Goal: Task Accomplishment & Management: Use online tool/utility

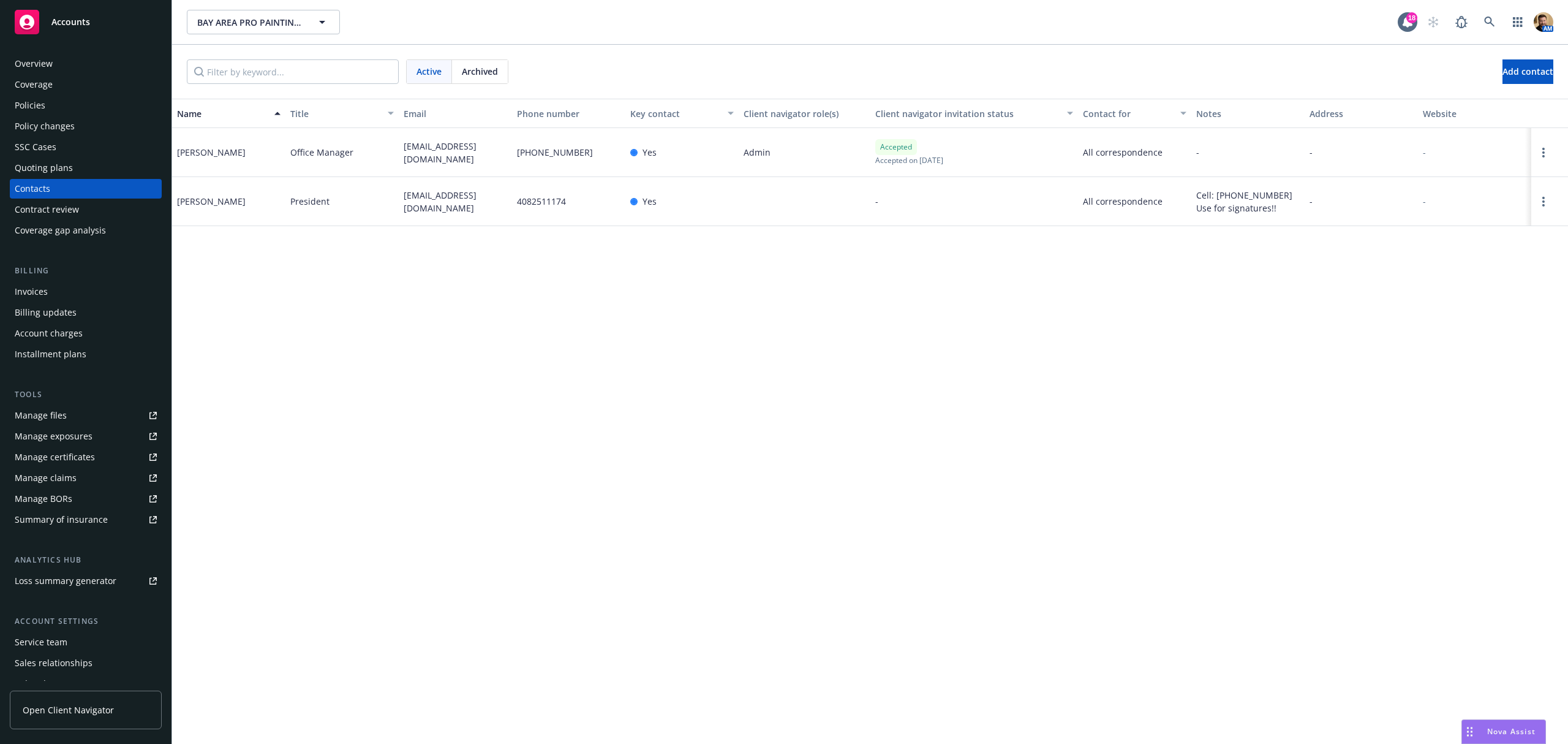
click at [71, 165] on div "Quoting plans" at bounding box center [86, 168] width 142 height 19
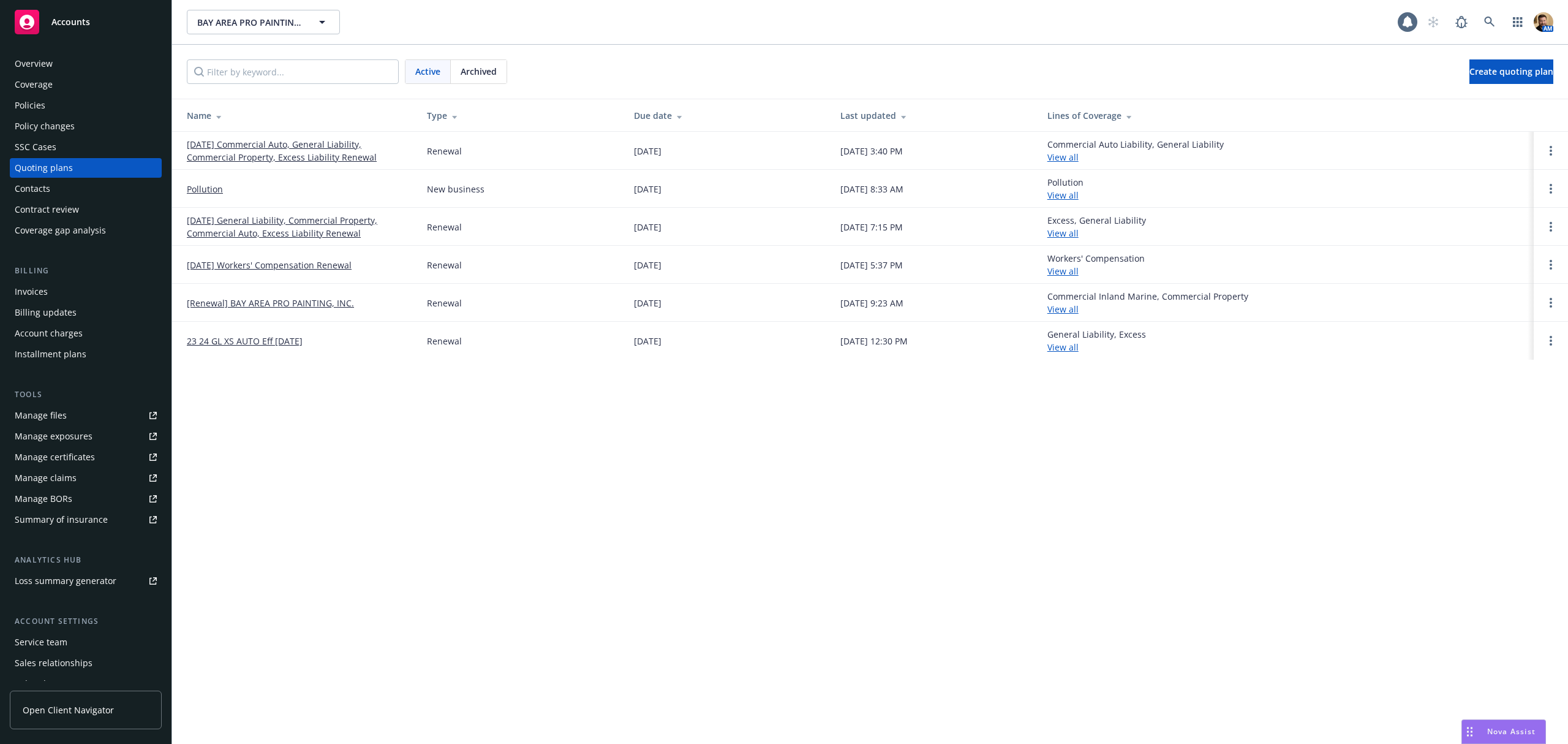
click at [287, 157] on link "[DATE] Commercial Auto, General Liability, Commercial Property, Excess Liabilit…" at bounding box center [296, 150] width 220 height 26
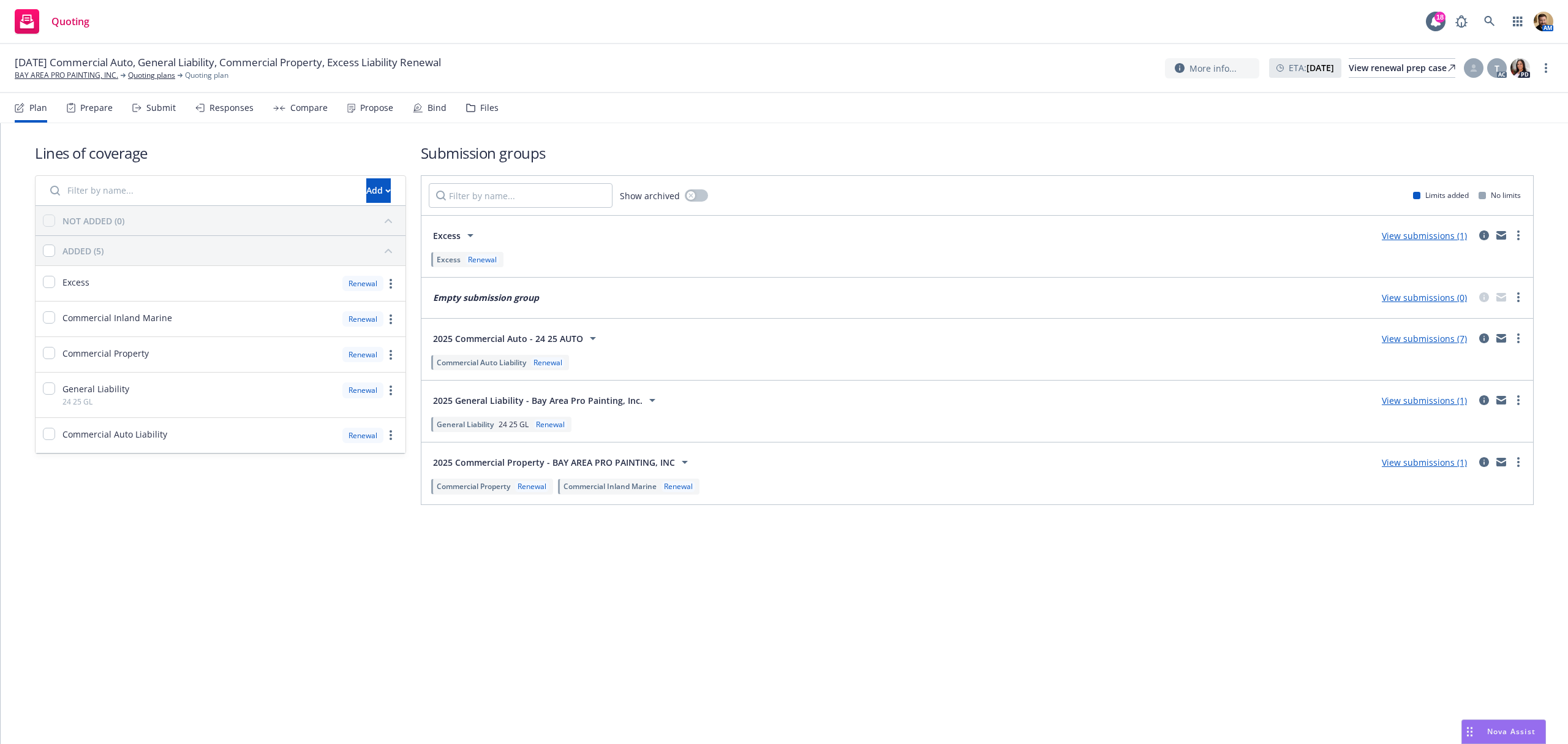
click at [227, 104] on div "Responses" at bounding box center [232, 108] width 44 height 10
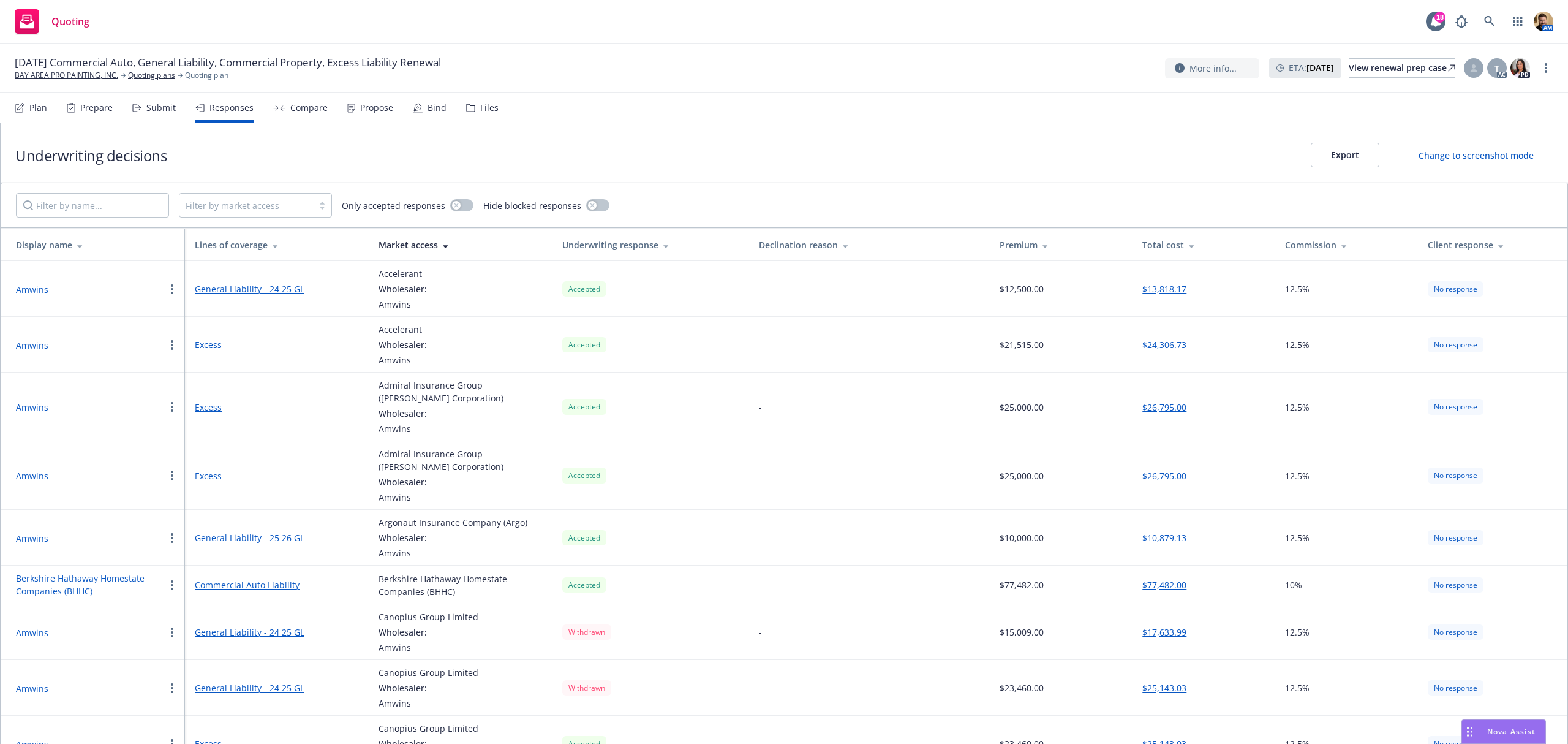
click at [27, 542] on button "Amwins" at bounding box center [32, 538] width 32 height 13
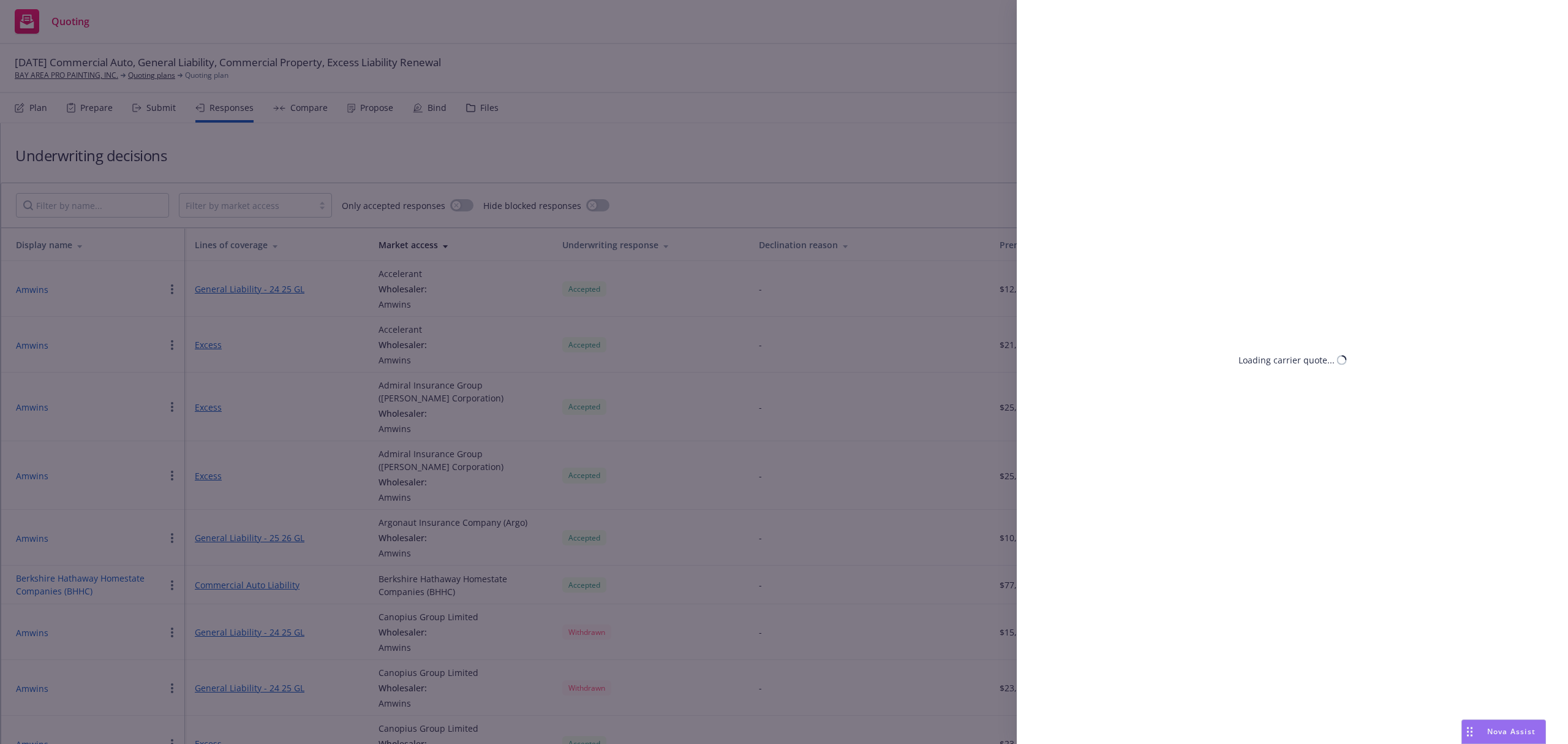
select select "CA"
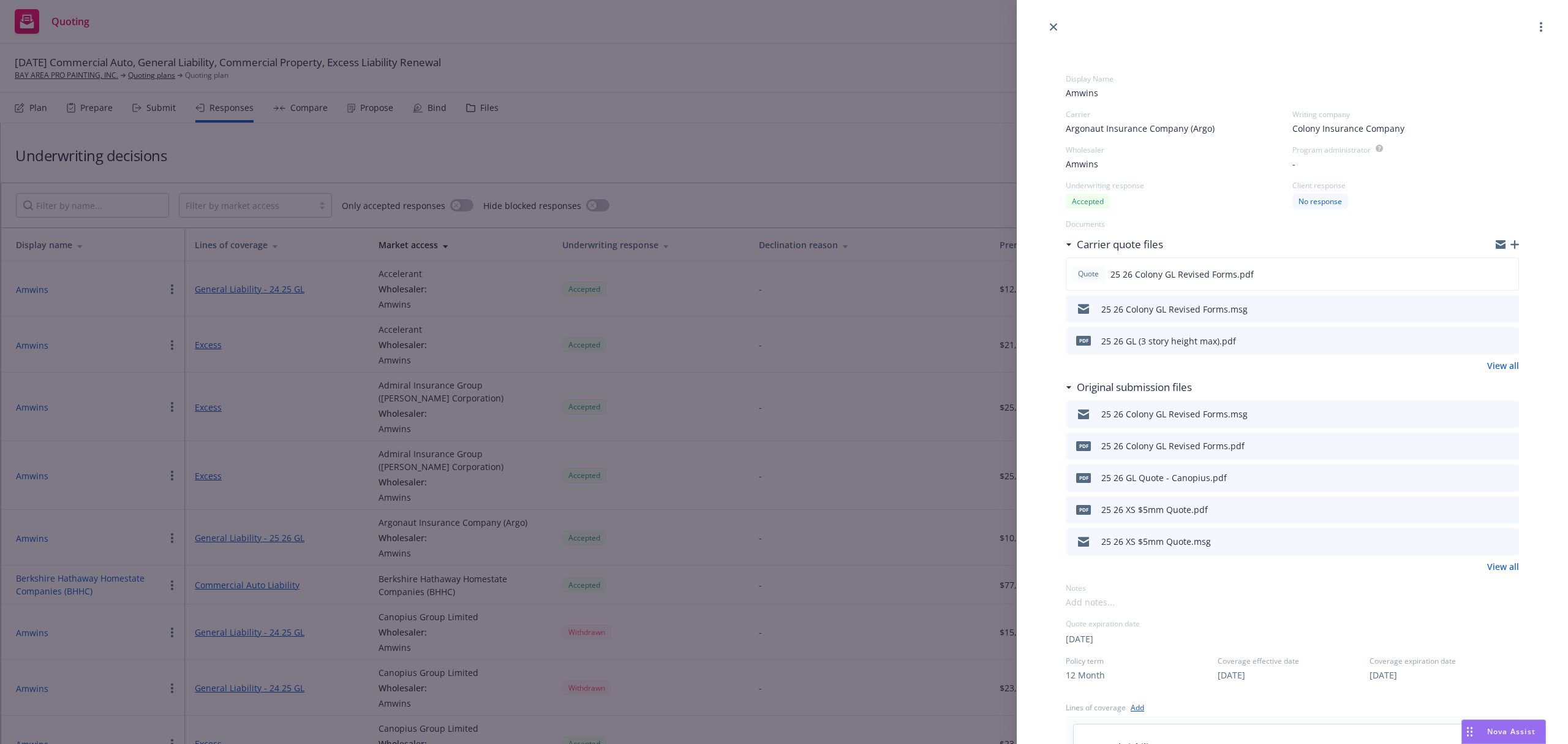
click at [1502, 309] on icon "preview file" at bounding box center [1508, 308] width 11 height 8
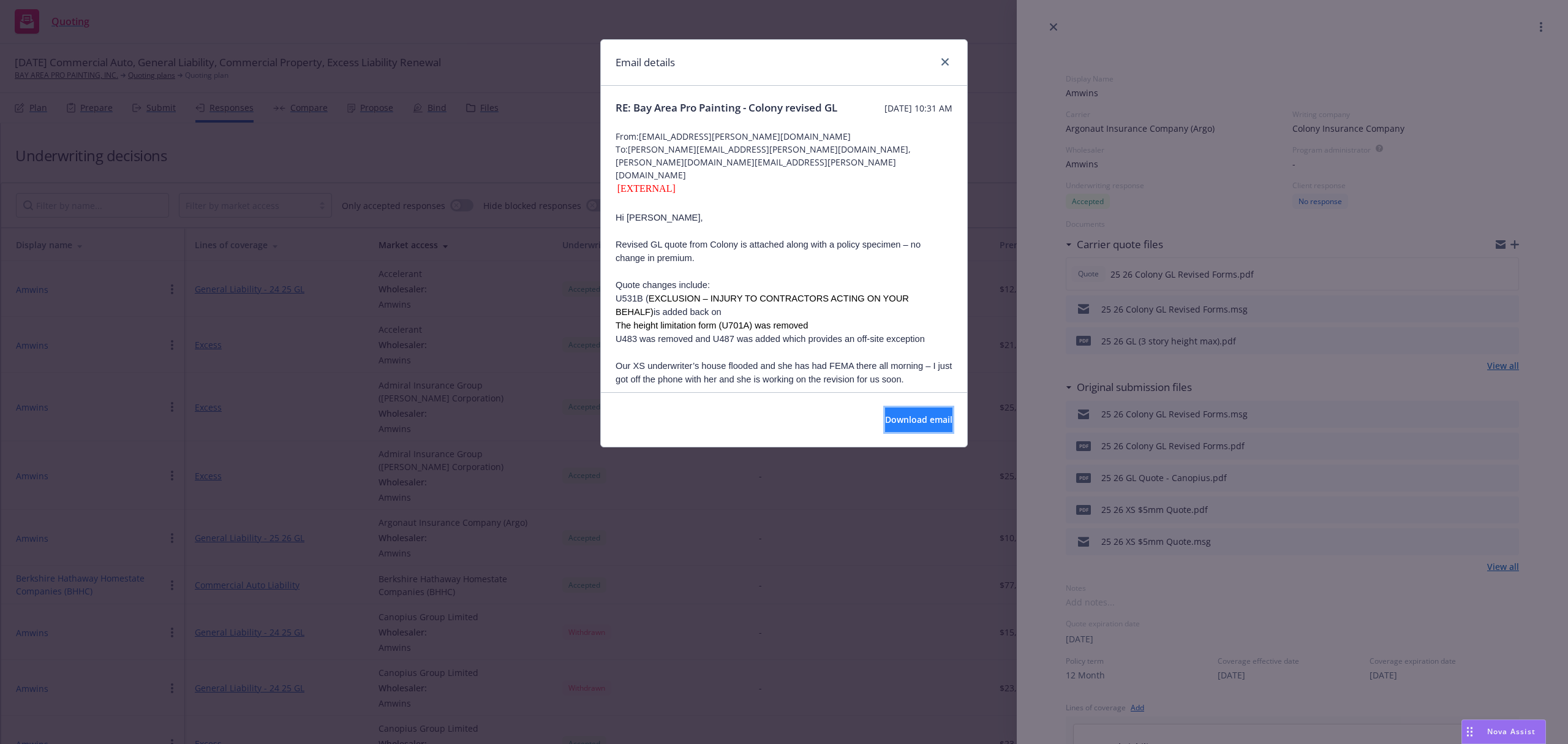
click at [885, 413] on button "Download email" at bounding box center [919, 419] width 68 height 24
click at [945, 62] on icon "close" at bounding box center [945, 62] width 8 height 8
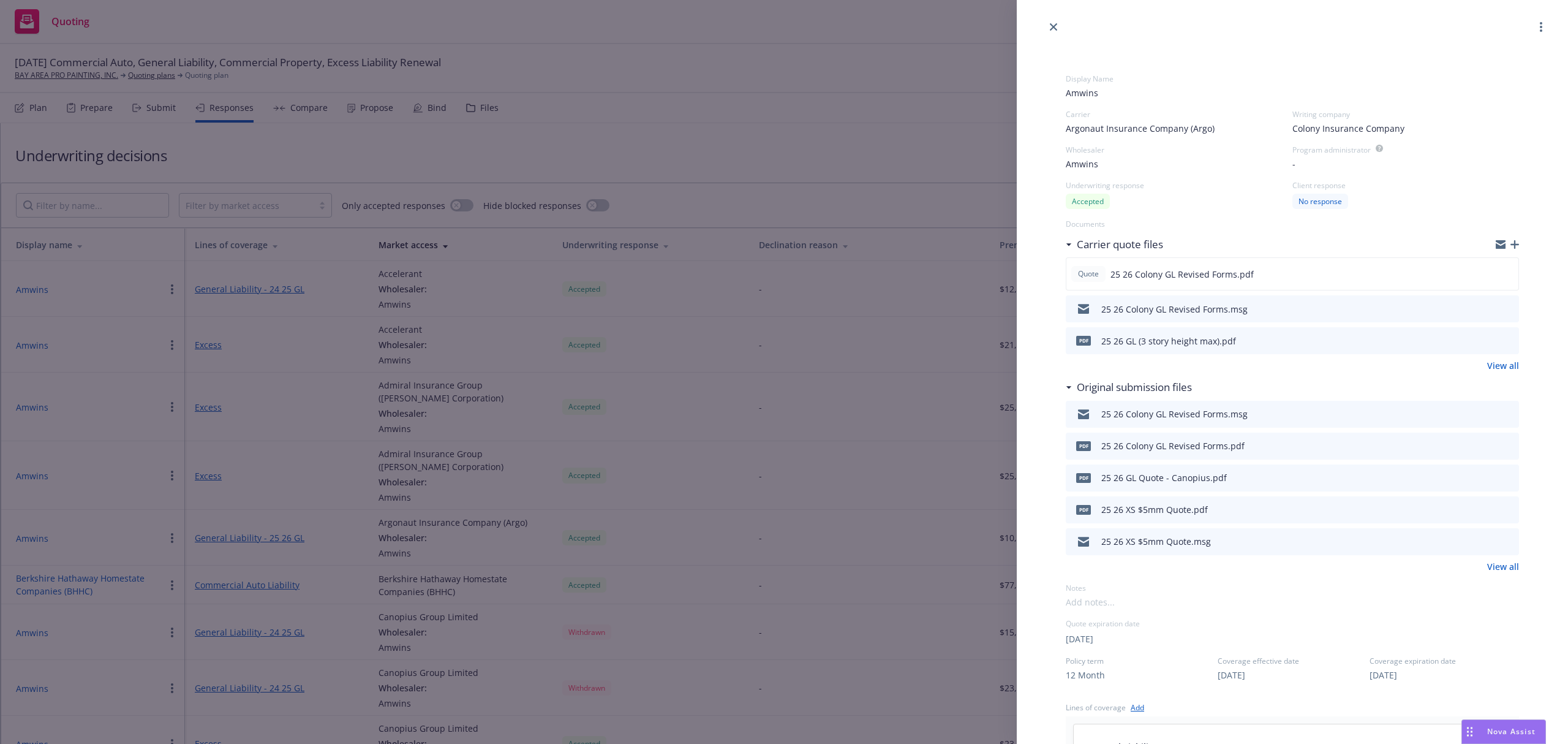
click at [312, 138] on div "Display Name Amwins Carrier Argonaut Insurance Company (Argo) Writing company C…" at bounding box center [784, 372] width 1568 height 744
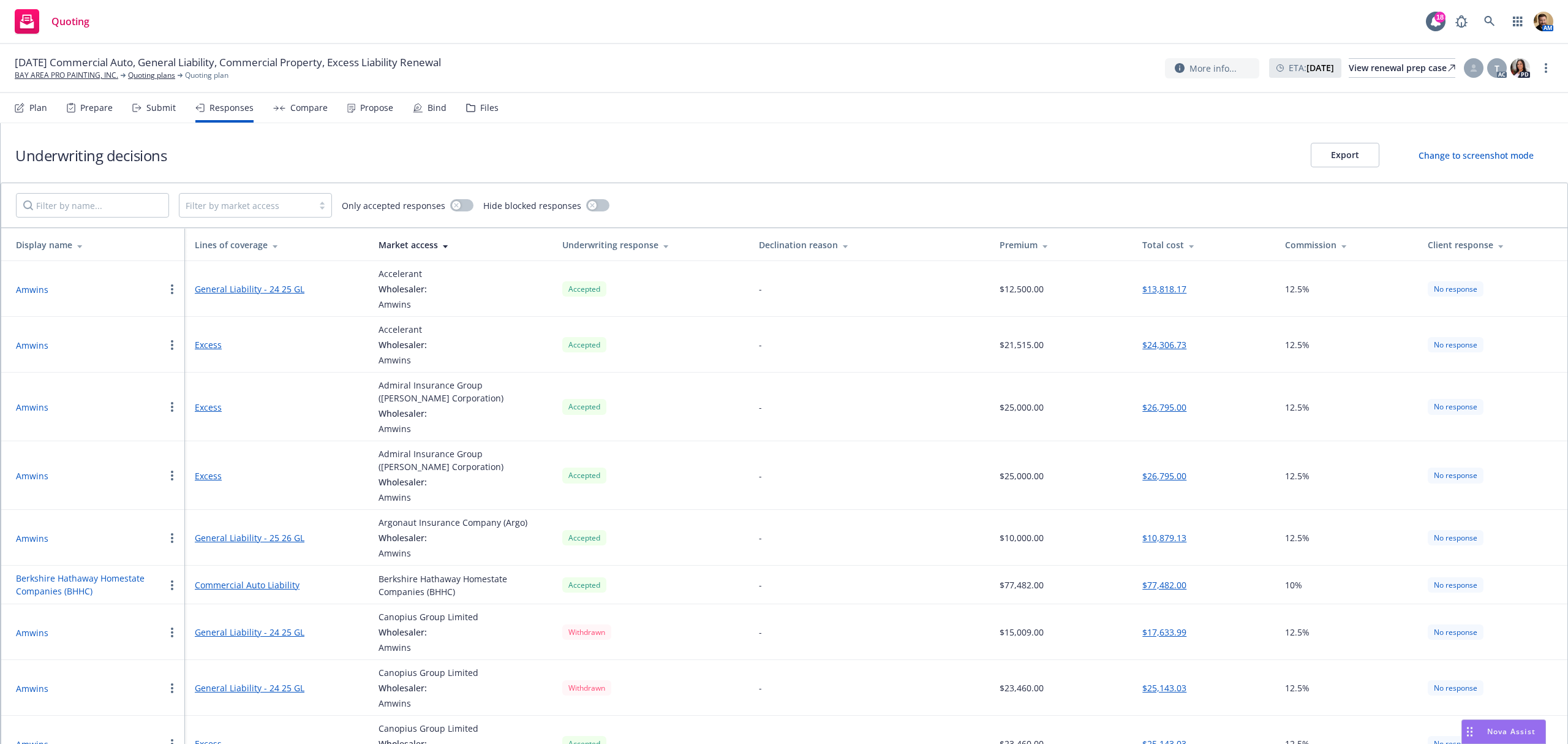
click at [371, 104] on div "Propose" at bounding box center [377, 108] width 33 height 10
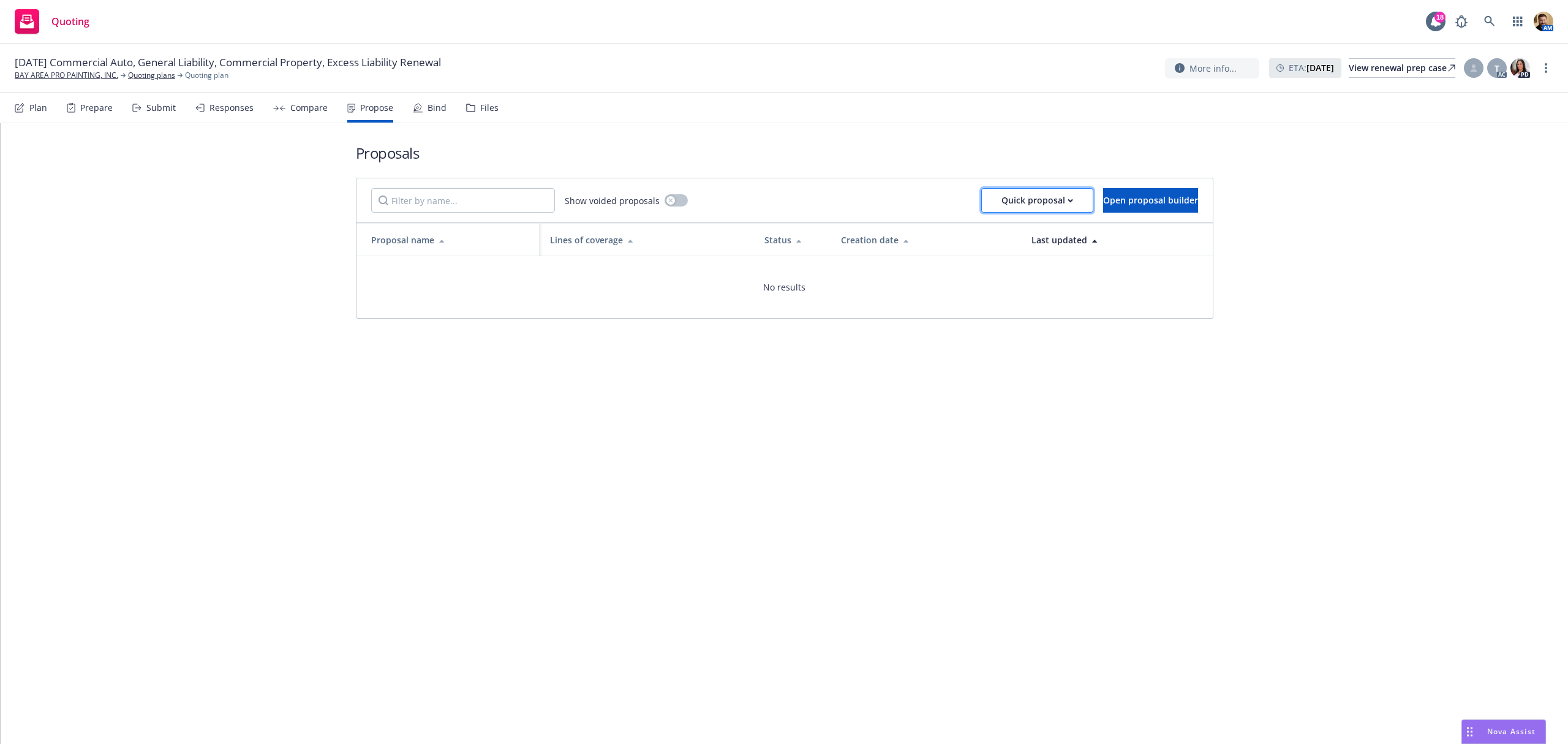
click at [1001, 197] on div "Quick proposal" at bounding box center [1037, 201] width 72 height 24
click at [957, 253] on span "Upload quick proposal and response" at bounding box center [1035, 257] width 181 height 12
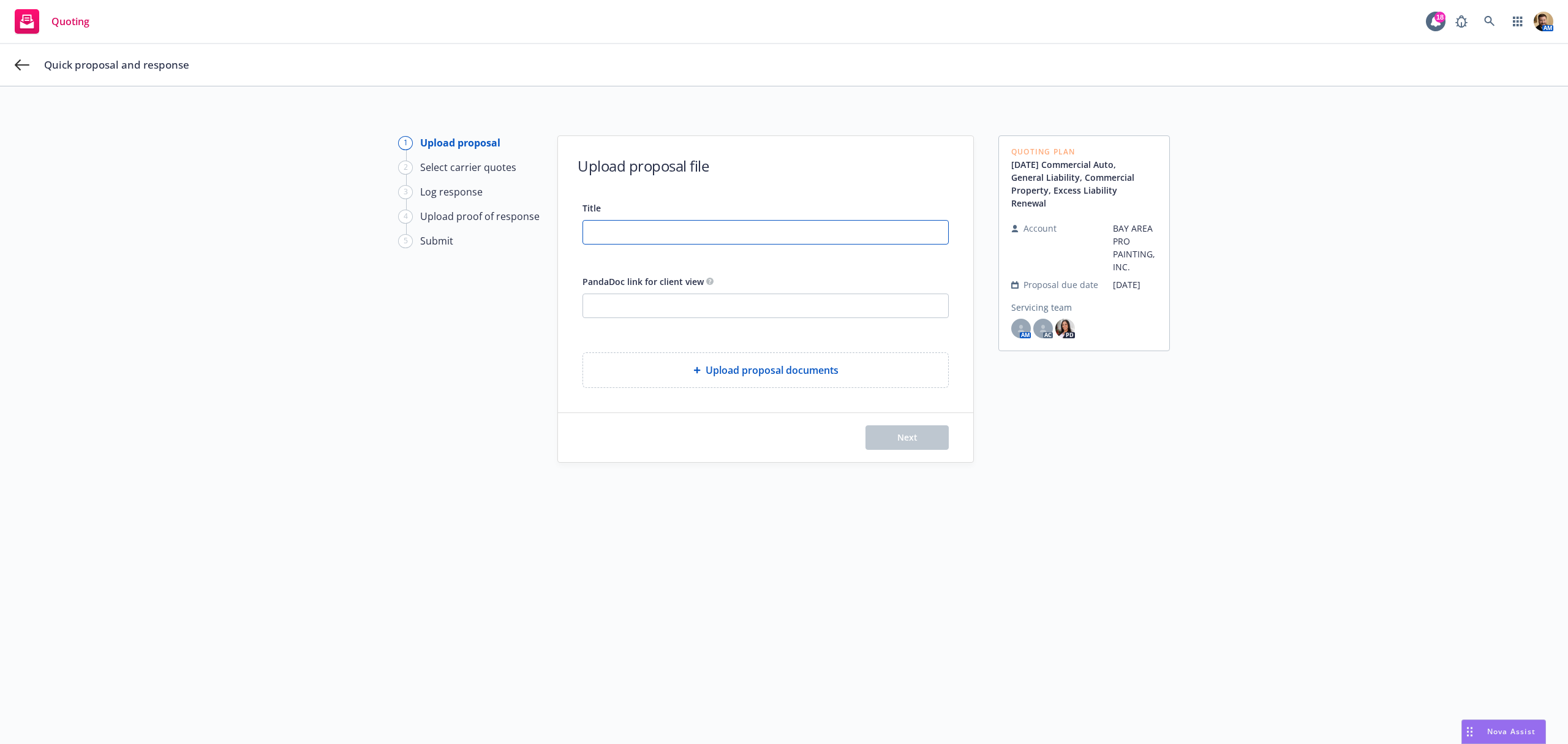
click at [653, 226] on input "Title" at bounding box center [766, 232] width 365 height 24
type input "25 26 GL & XS"
click at [744, 356] on div "Upload proposal documents" at bounding box center [766, 371] width 365 height 35
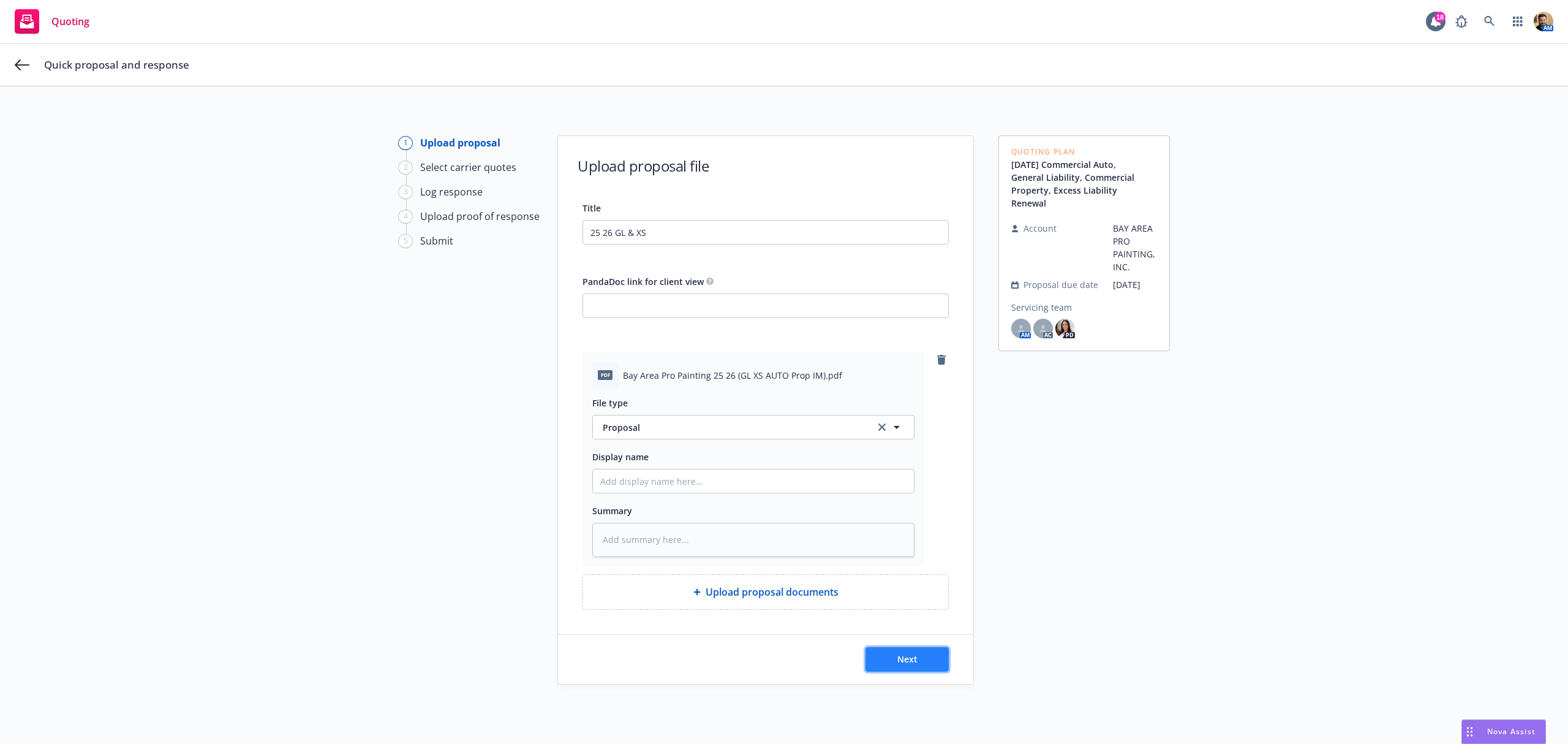
click at [919, 667] on button "Next" at bounding box center [907, 659] width 84 height 24
type textarea "x"
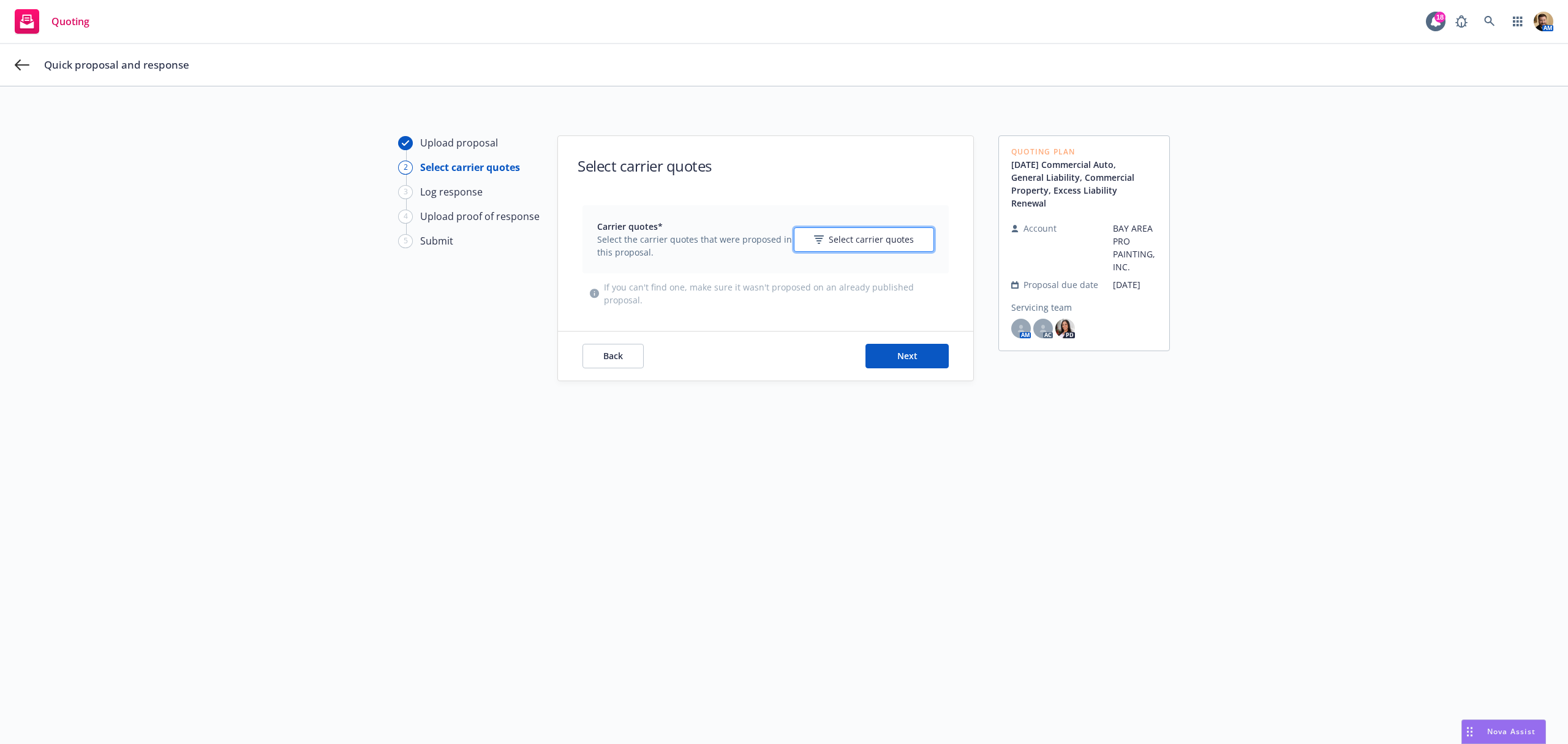
click at [859, 232] on button "Select carrier quotes" at bounding box center [864, 239] width 140 height 24
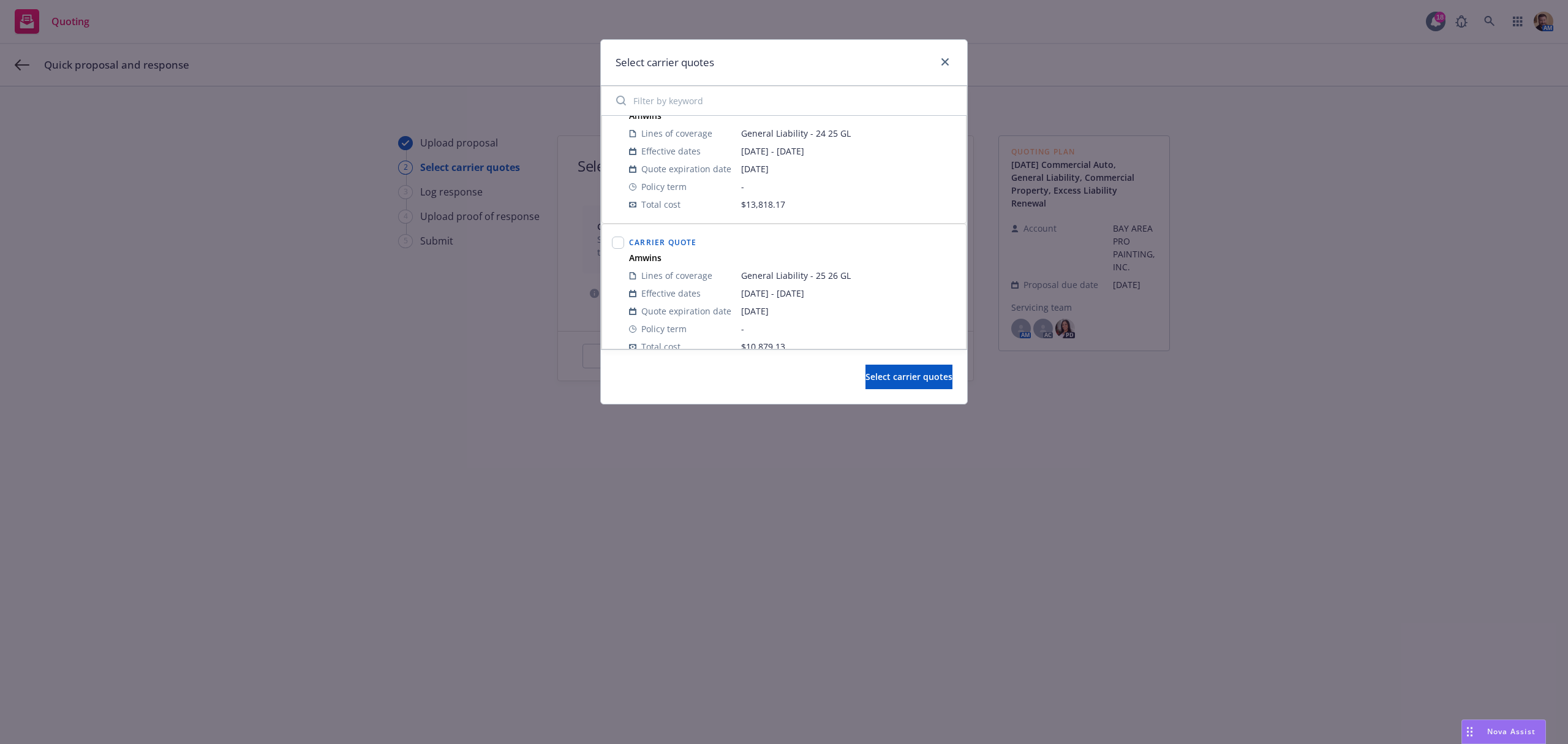
scroll to position [490, 0]
click at [618, 218] on input "checkbox" at bounding box center [618, 214] width 12 height 12
checkbox input "true"
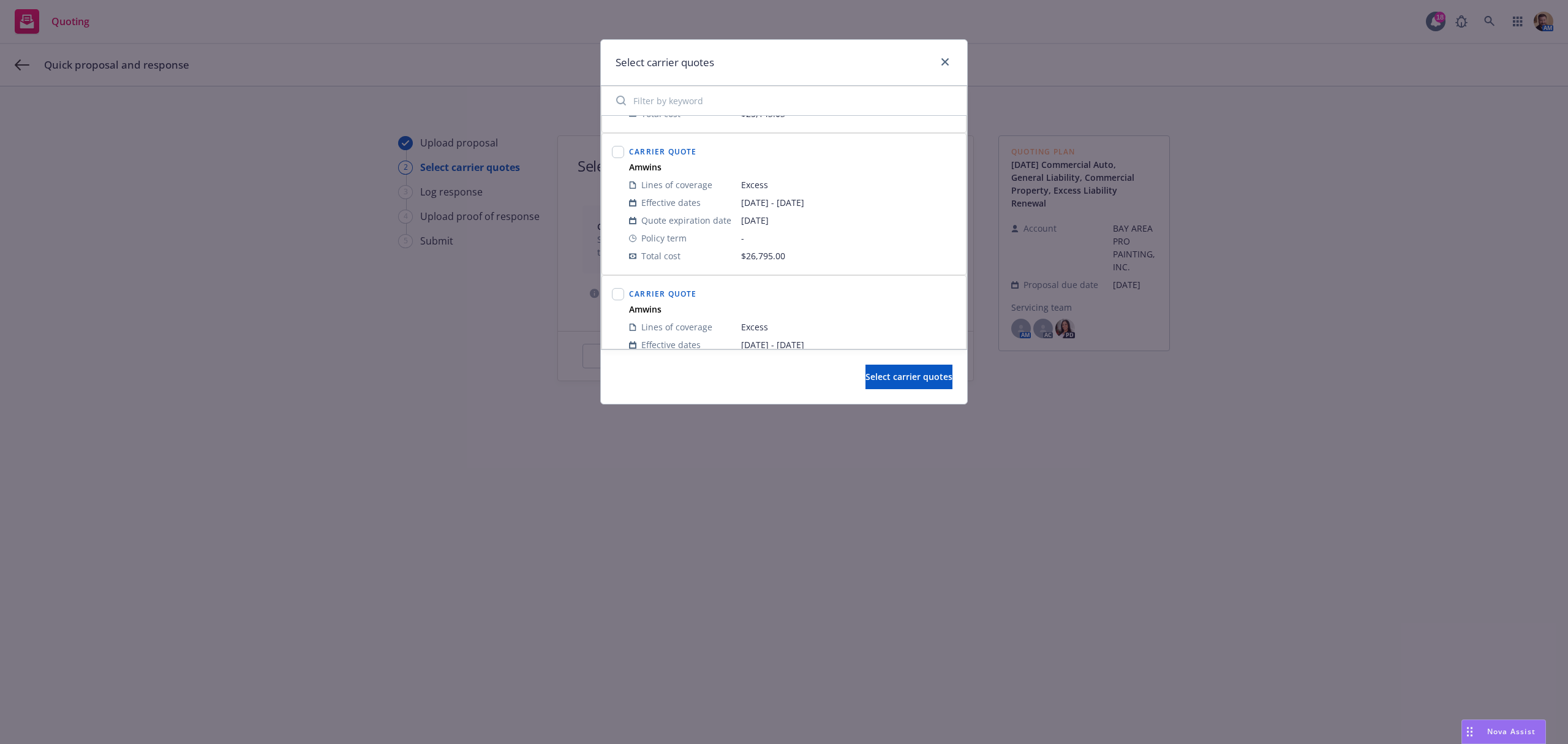
scroll to position [817, 0]
click at [618, 177] on input "checkbox" at bounding box center [618, 171] width 12 height 12
checkbox input "true"
click at [889, 378] on span "Select carrier quotes" at bounding box center [909, 376] width 87 height 12
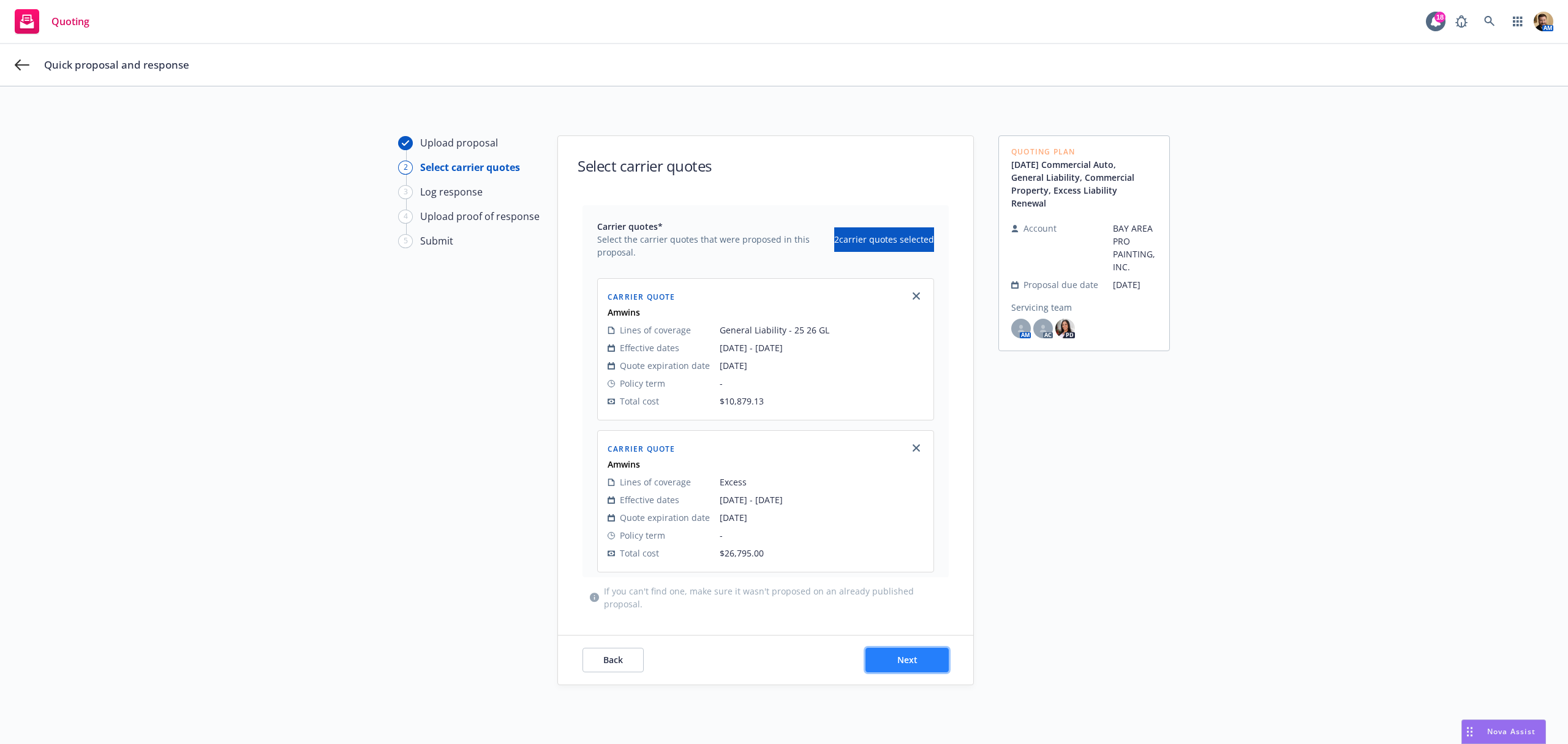
click at [886, 665] on button "Next" at bounding box center [907, 660] width 84 height 24
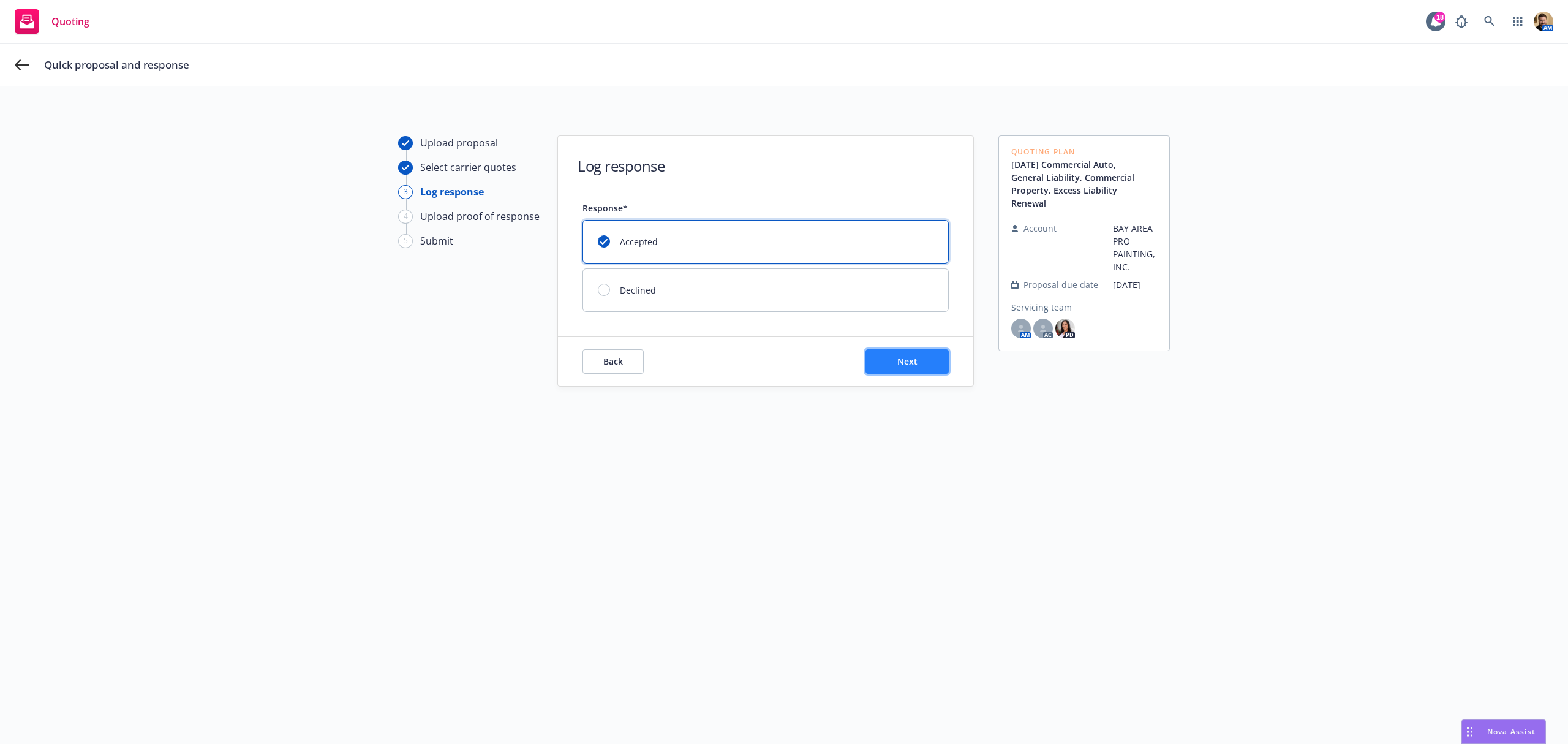
click at [926, 354] on button "Next" at bounding box center [907, 361] width 84 height 24
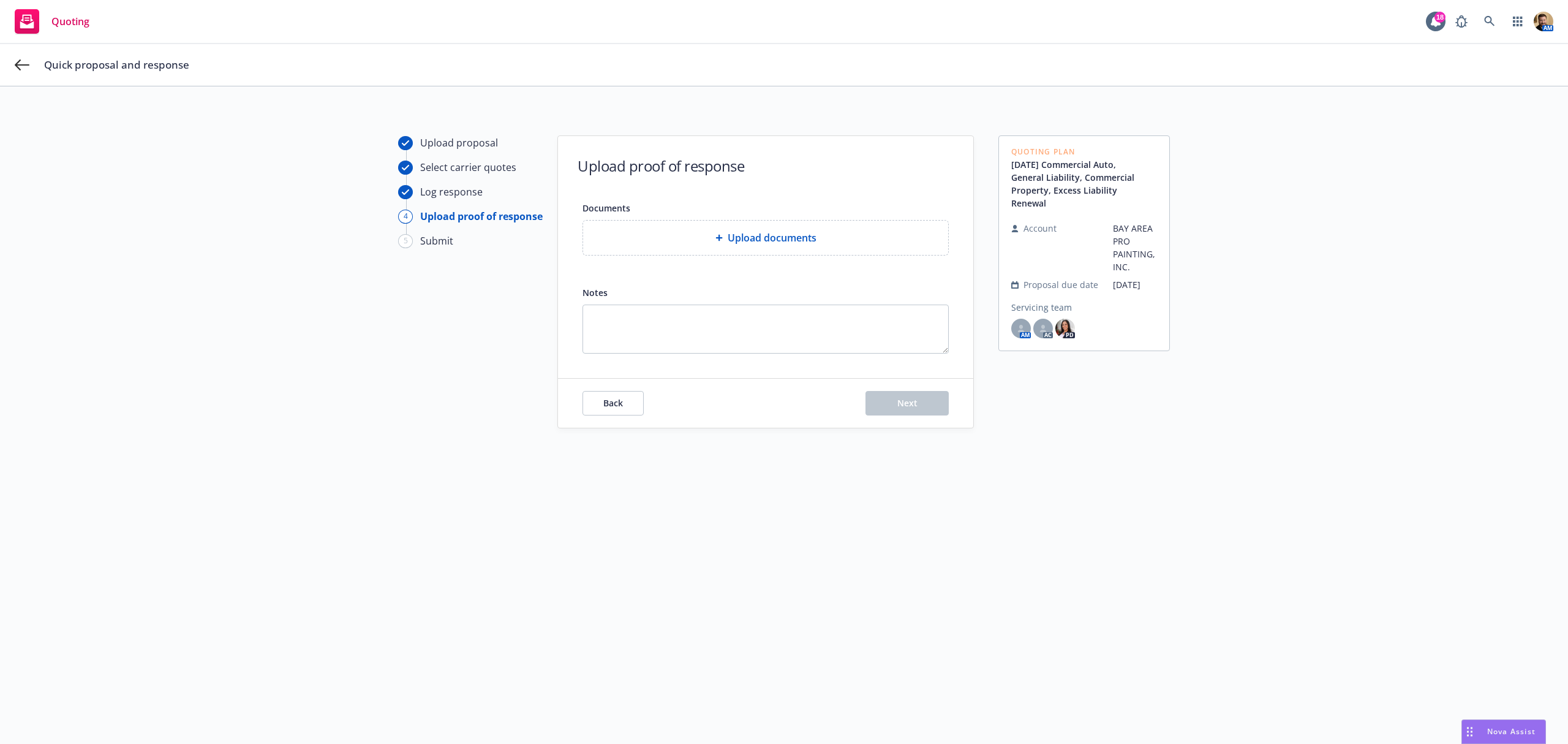
click at [812, 243] on div "Upload documents" at bounding box center [766, 237] width 346 height 15
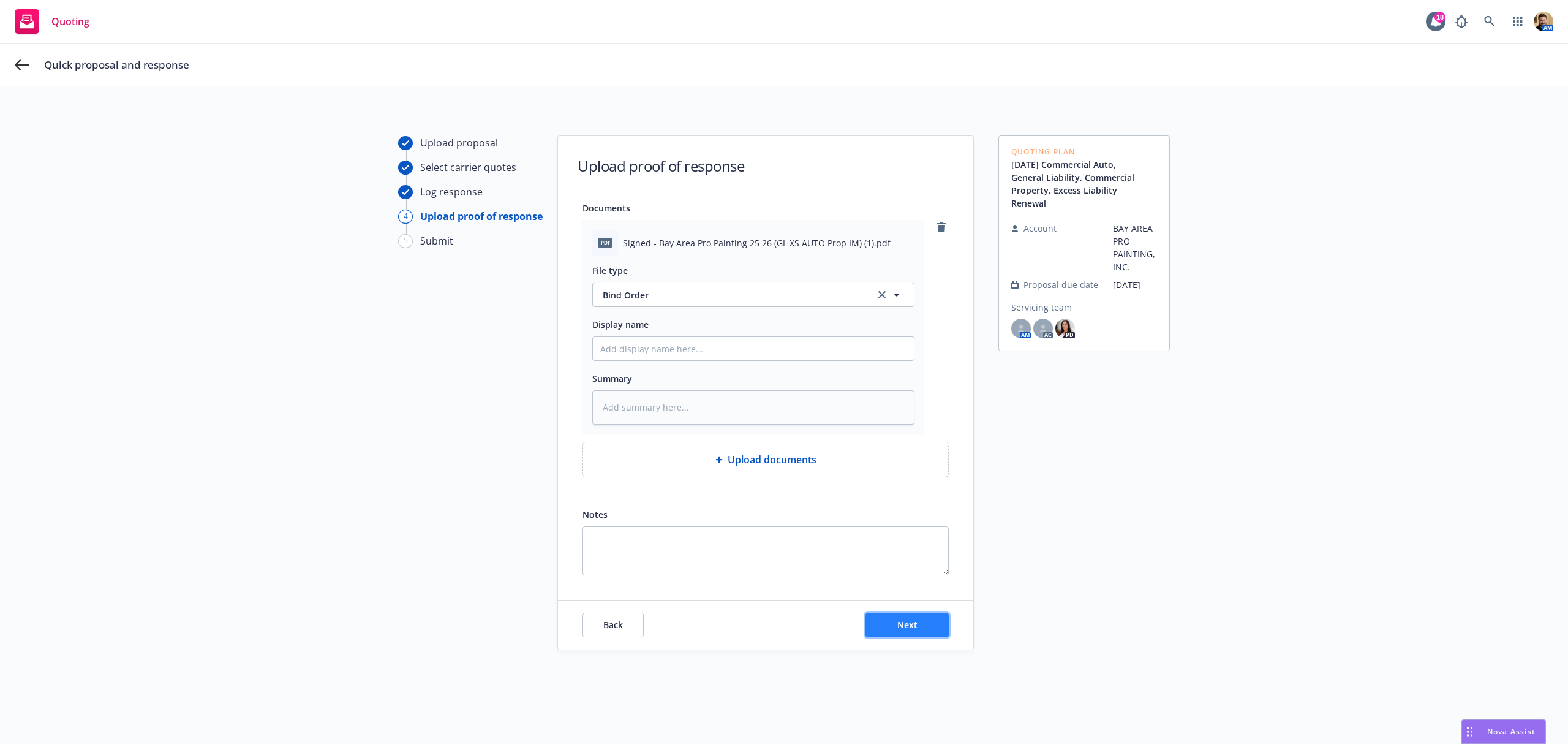
click at [919, 618] on button "Next" at bounding box center [907, 624] width 84 height 24
type textarea "x"
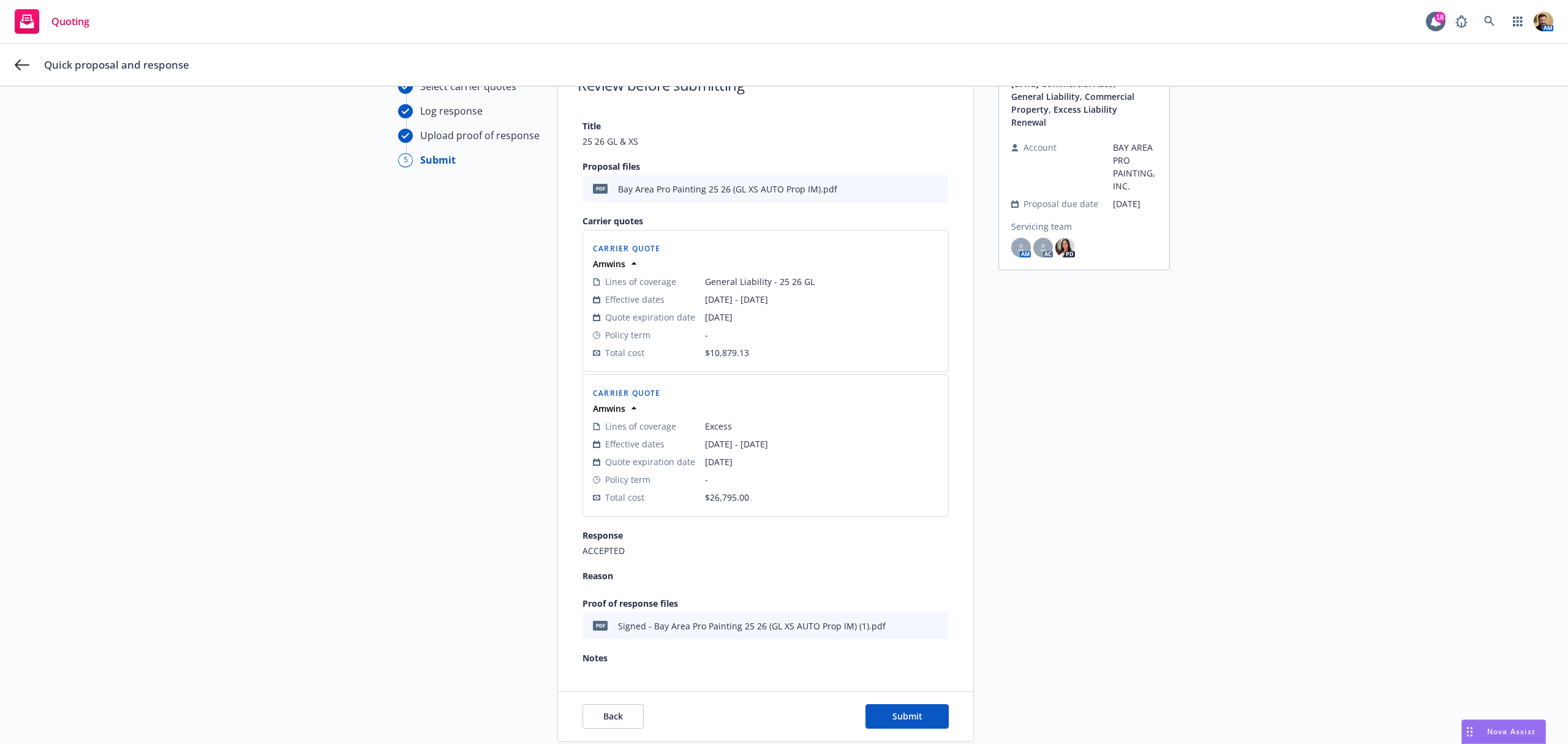
scroll to position [158, 0]
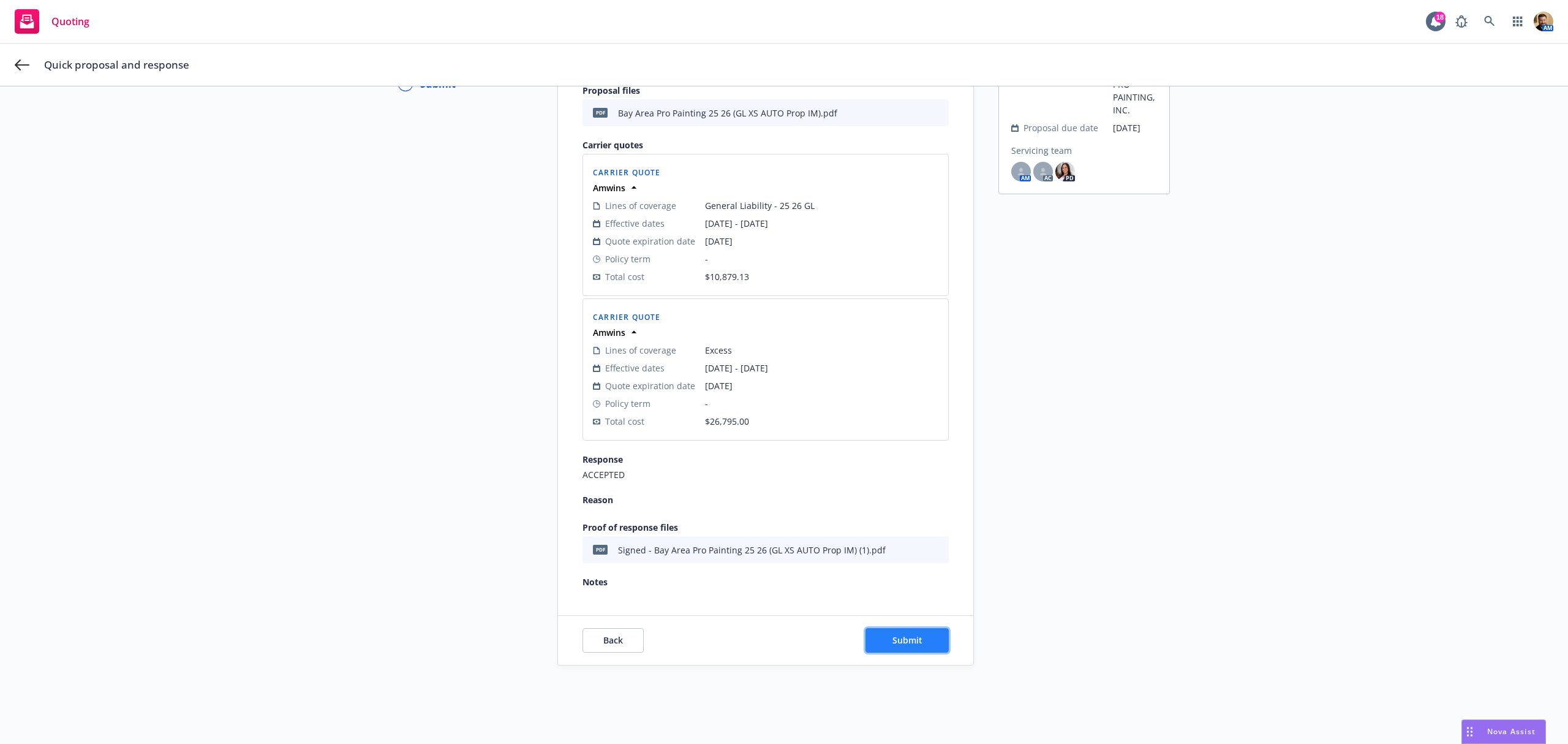
click at [893, 642] on span "Submit" at bounding box center [907, 640] width 30 height 12
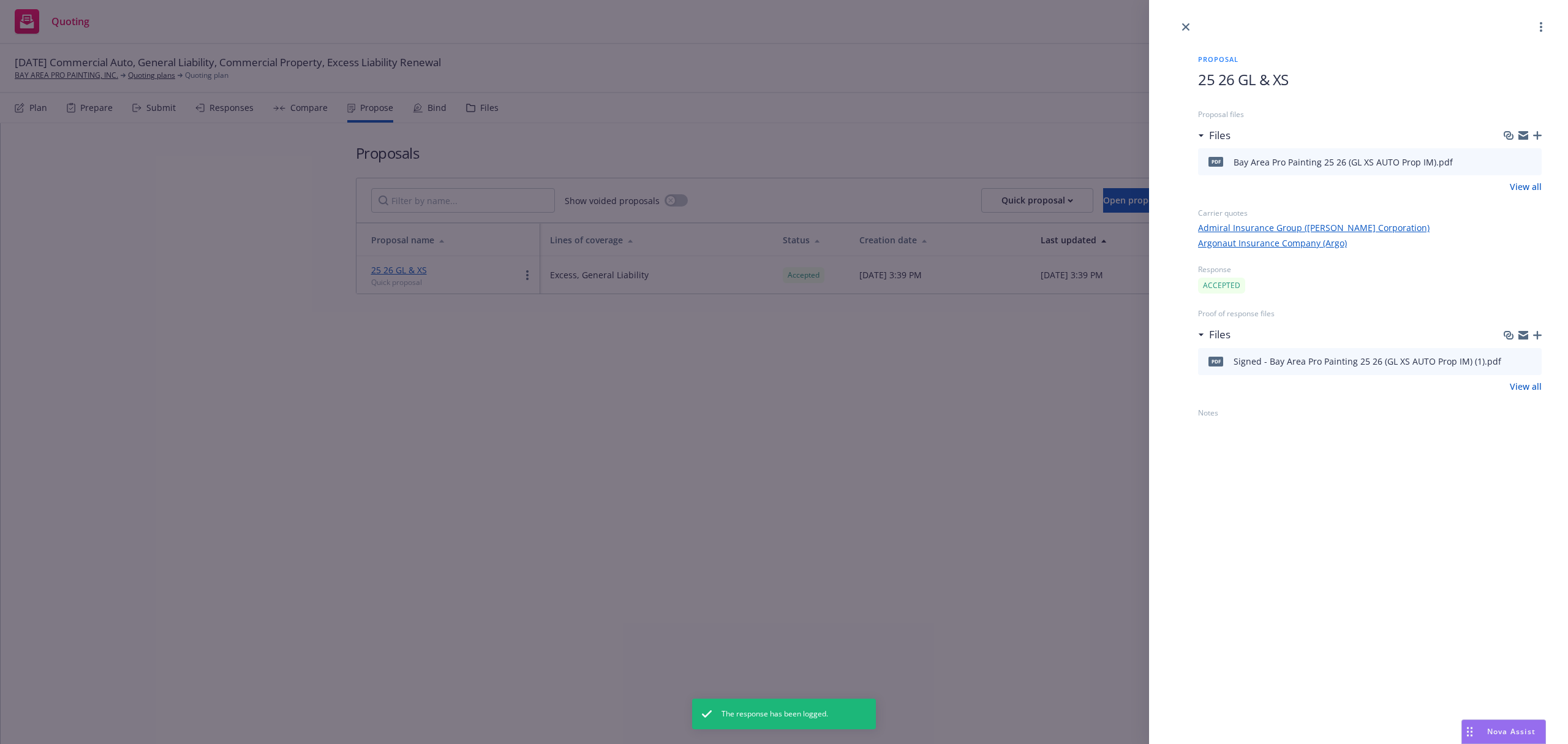
click at [628, 315] on div "Proposal 25 26 GL & XS Proposal files Files pdf Bay Area Pro Painting 25 26 (GL…" at bounding box center [784, 372] width 1568 height 744
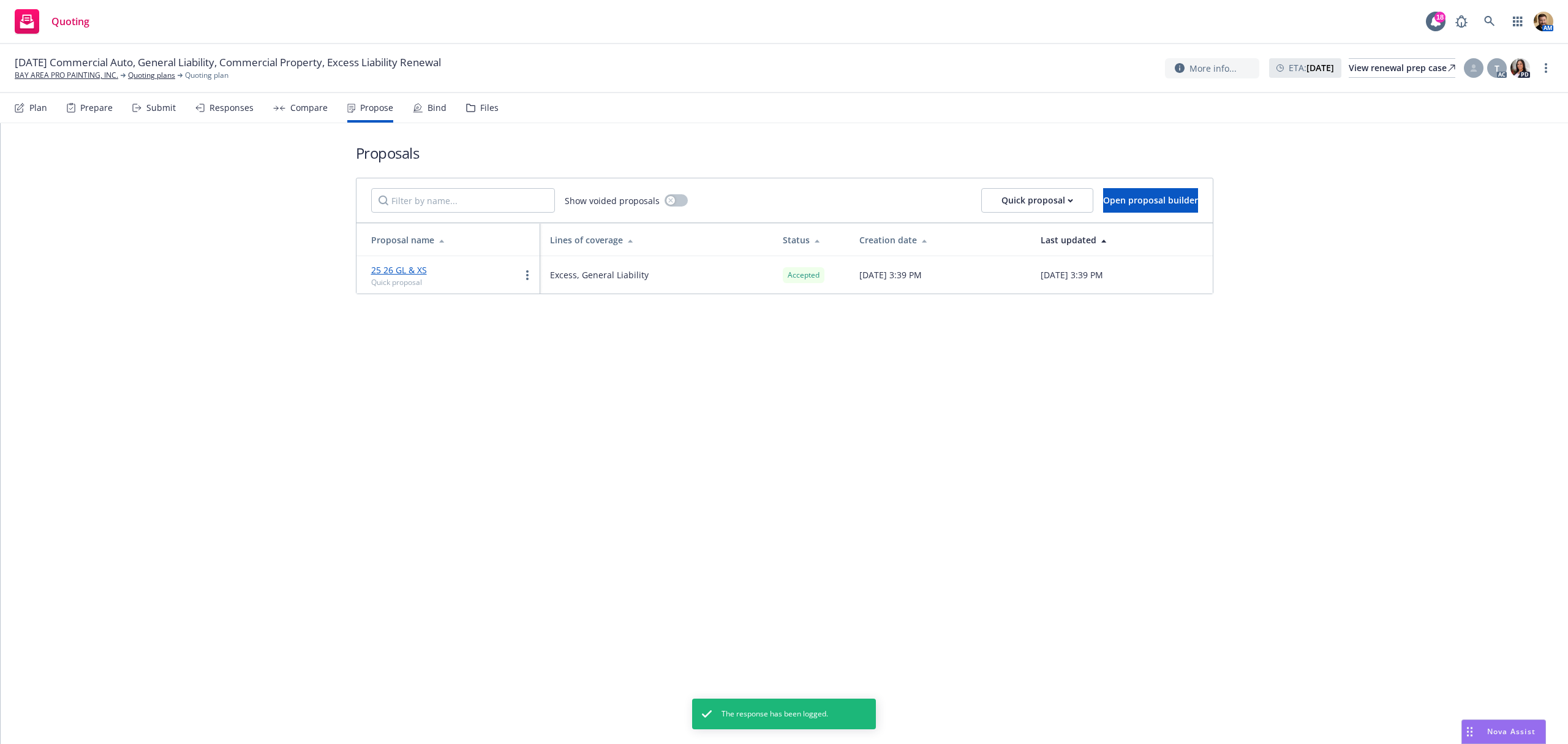
click at [419, 103] on div "Bind" at bounding box center [429, 108] width 34 height 30
